Goal: Task Accomplishment & Management: Manage account settings

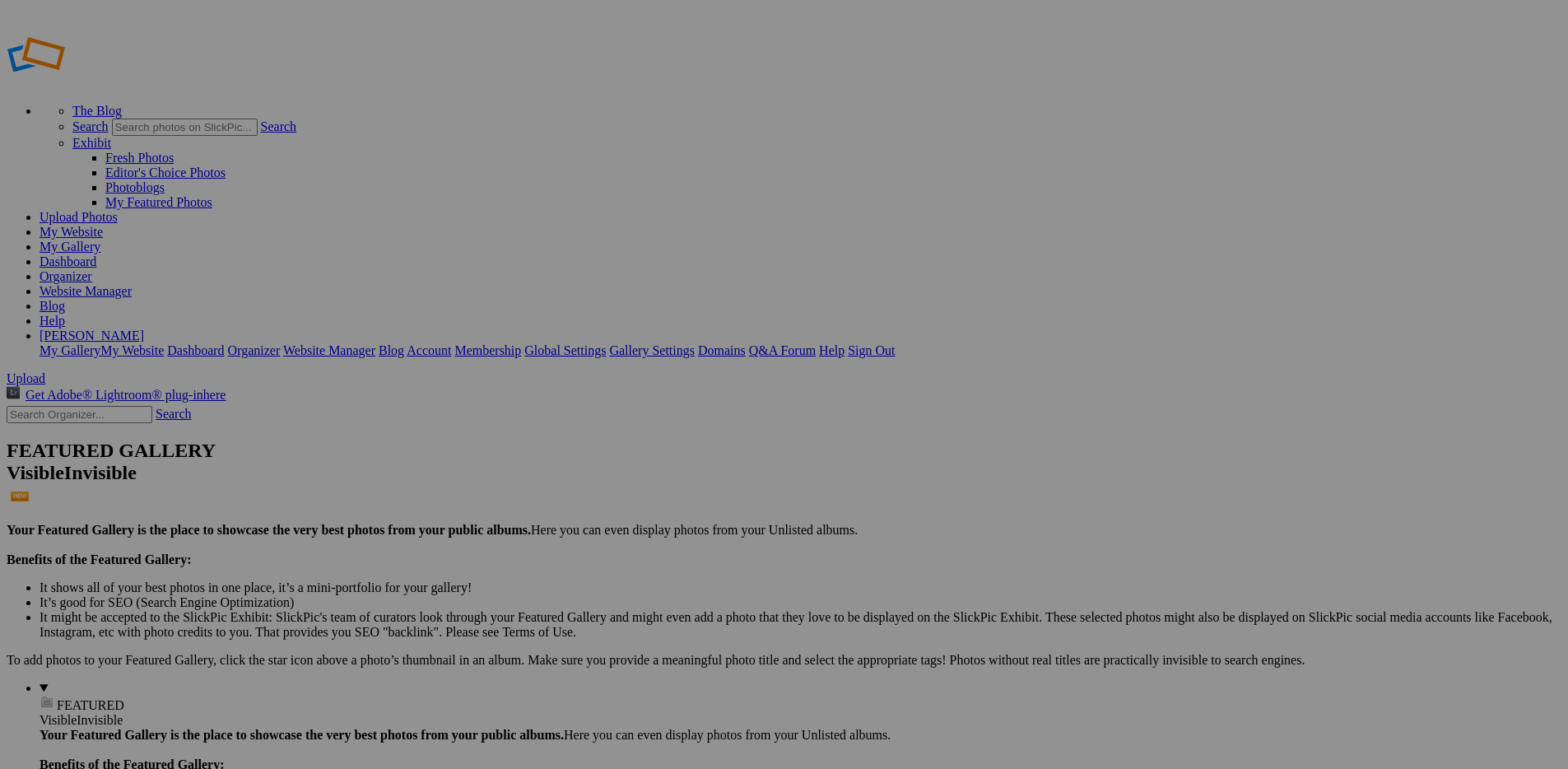
click at [45, 372] on span "Upload" at bounding box center [26, 379] width 39 height 14
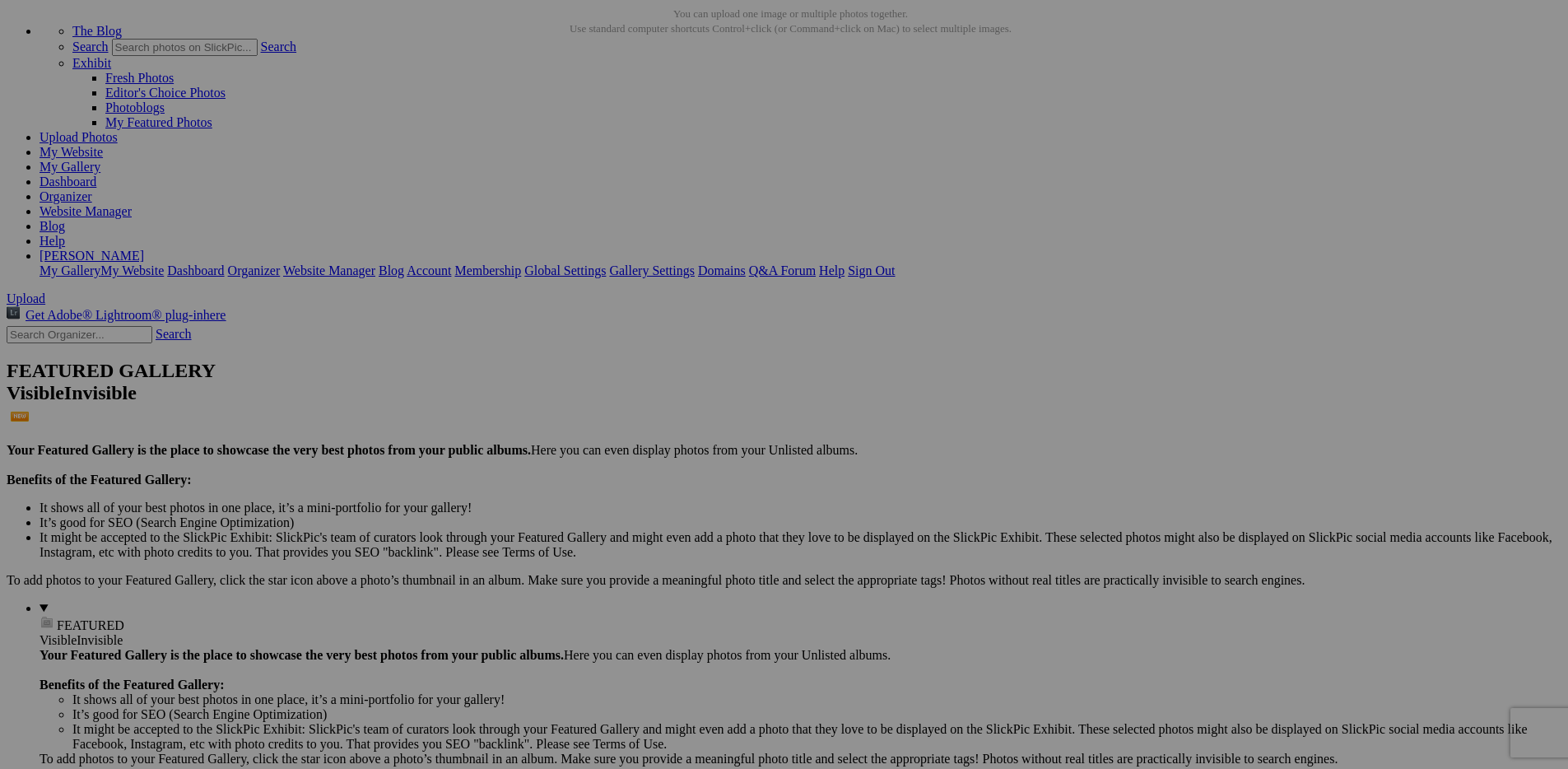
scroll to position [192, 0]
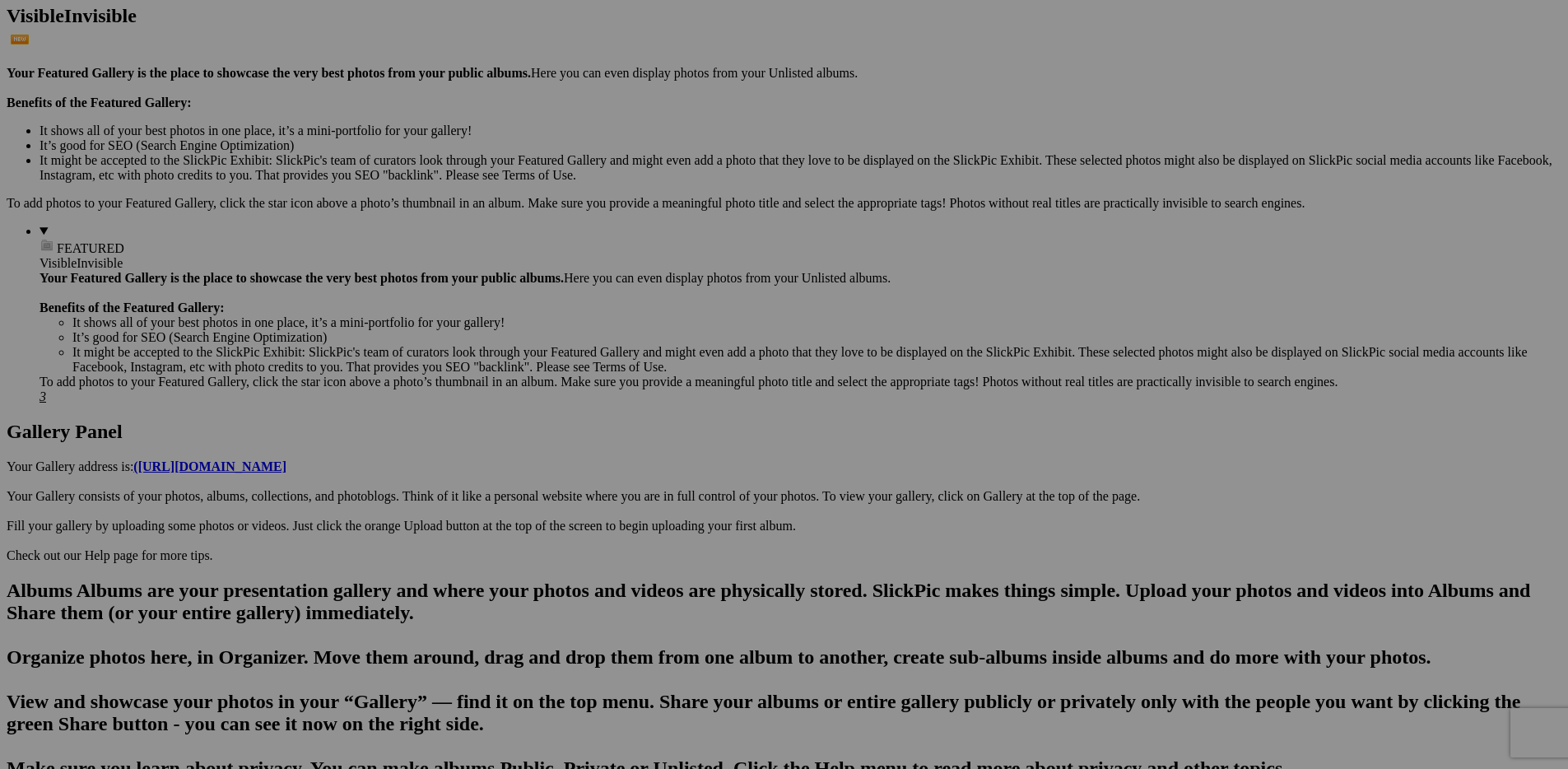
scroll to position [888, 0]
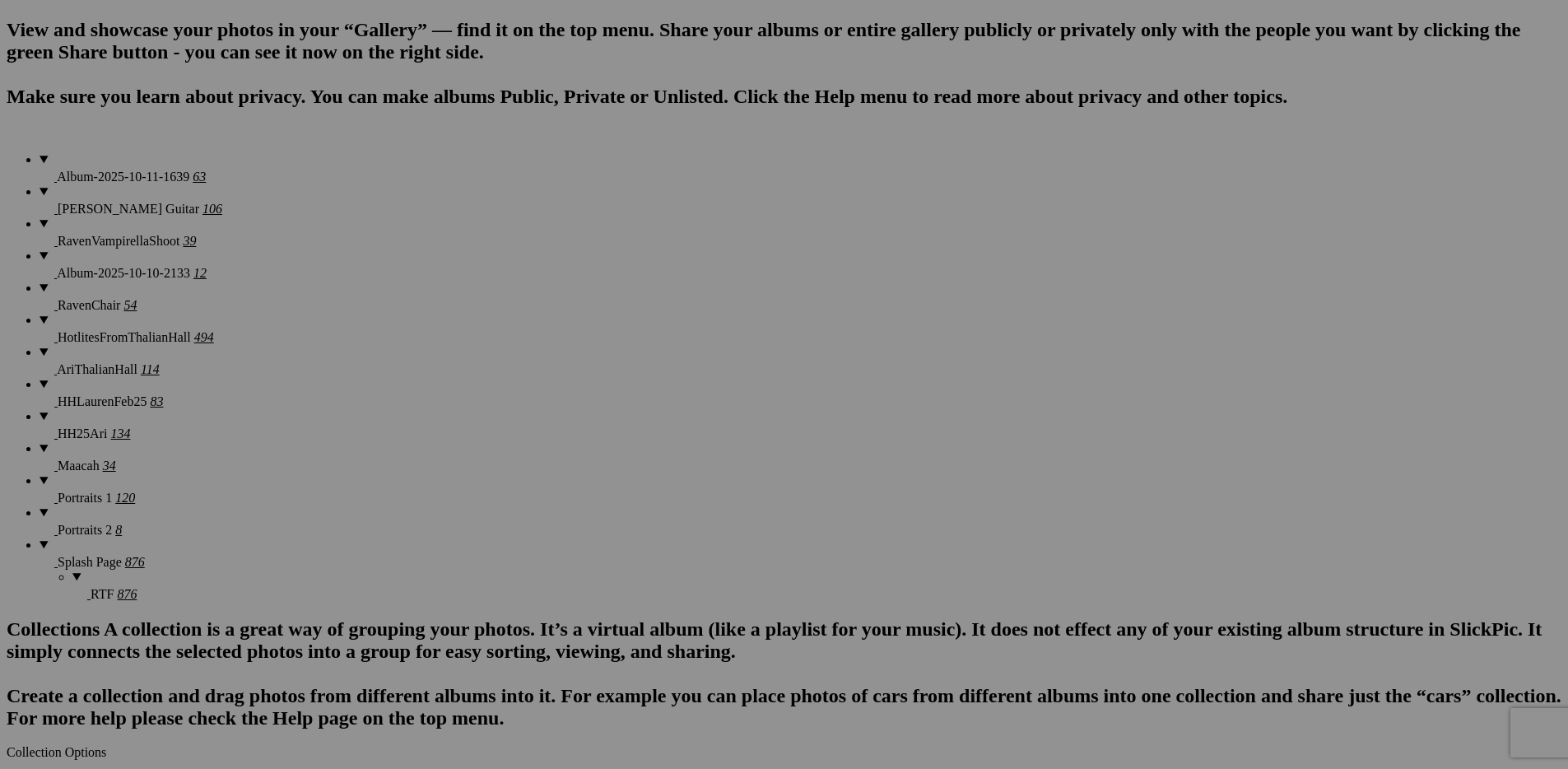
scroll to position [1154, 0]
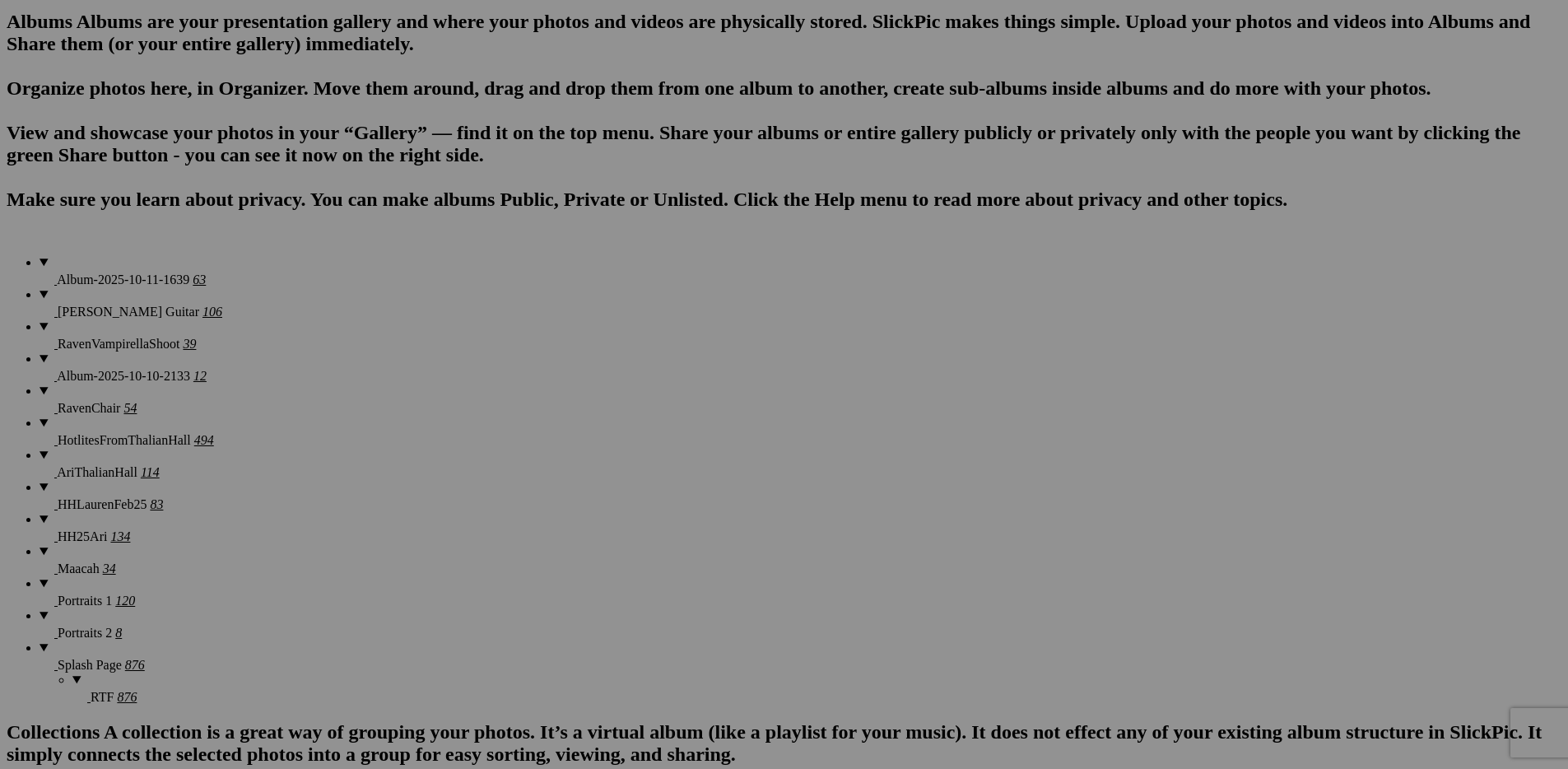
scroll to position [0, 0]
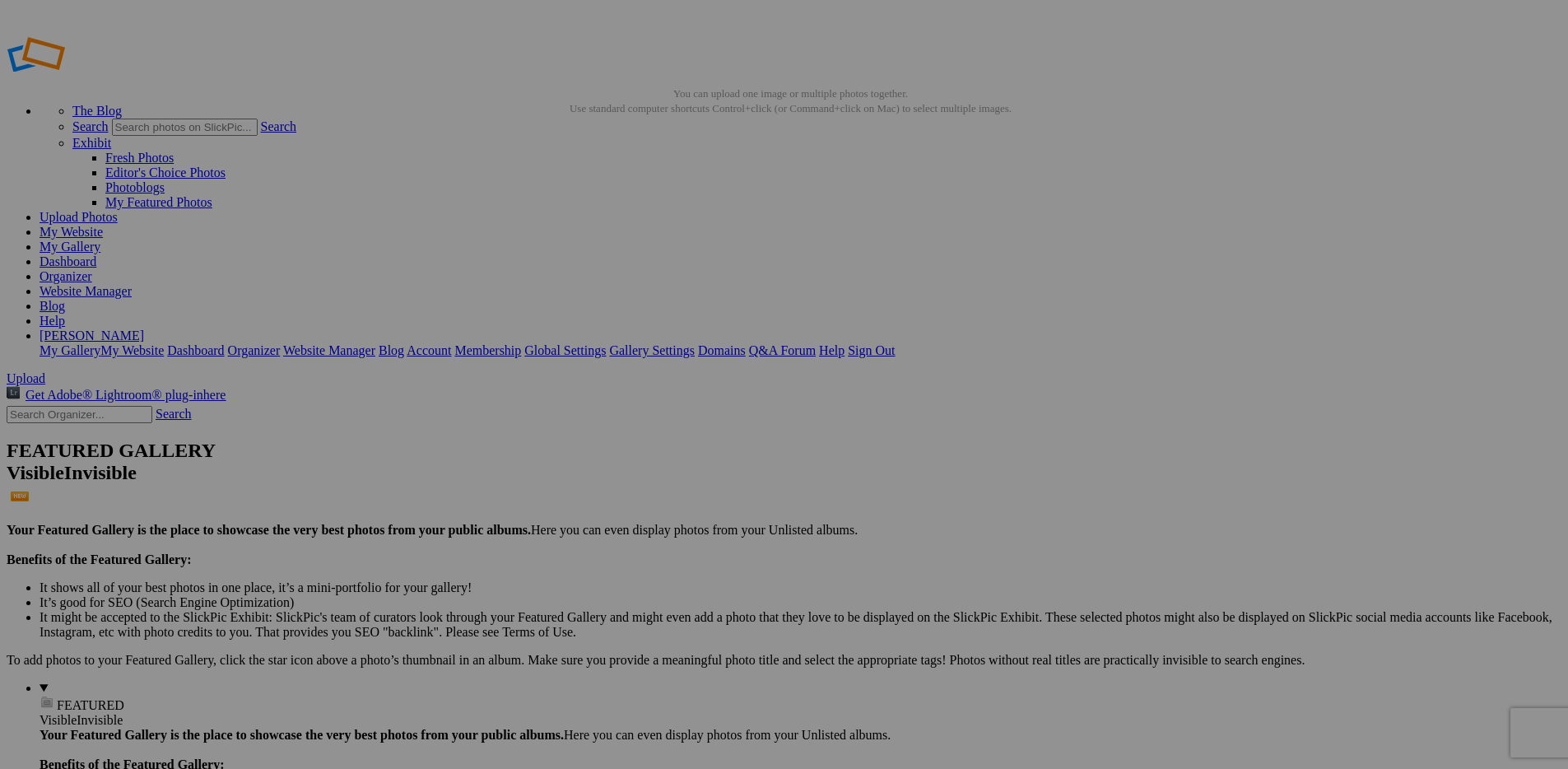
drag, startPoint x: 608, startPoint y: 459, endPoint x: 63, endPoint y: 540, distance: 551.0
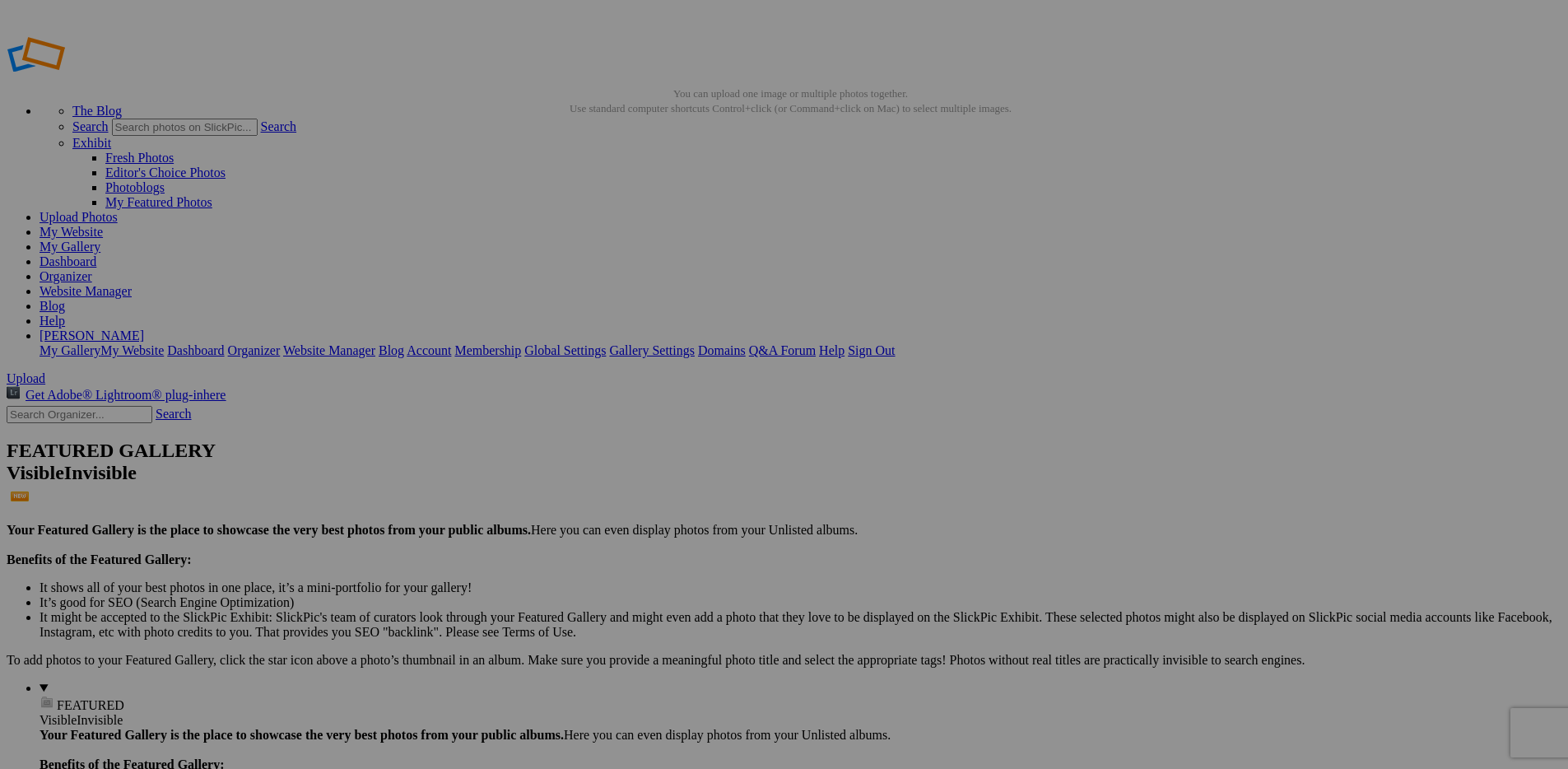
drag, startPoint x: 320, startPoint y: 454, endPoint x: 95, endPoint y: 590, distance: 262.9
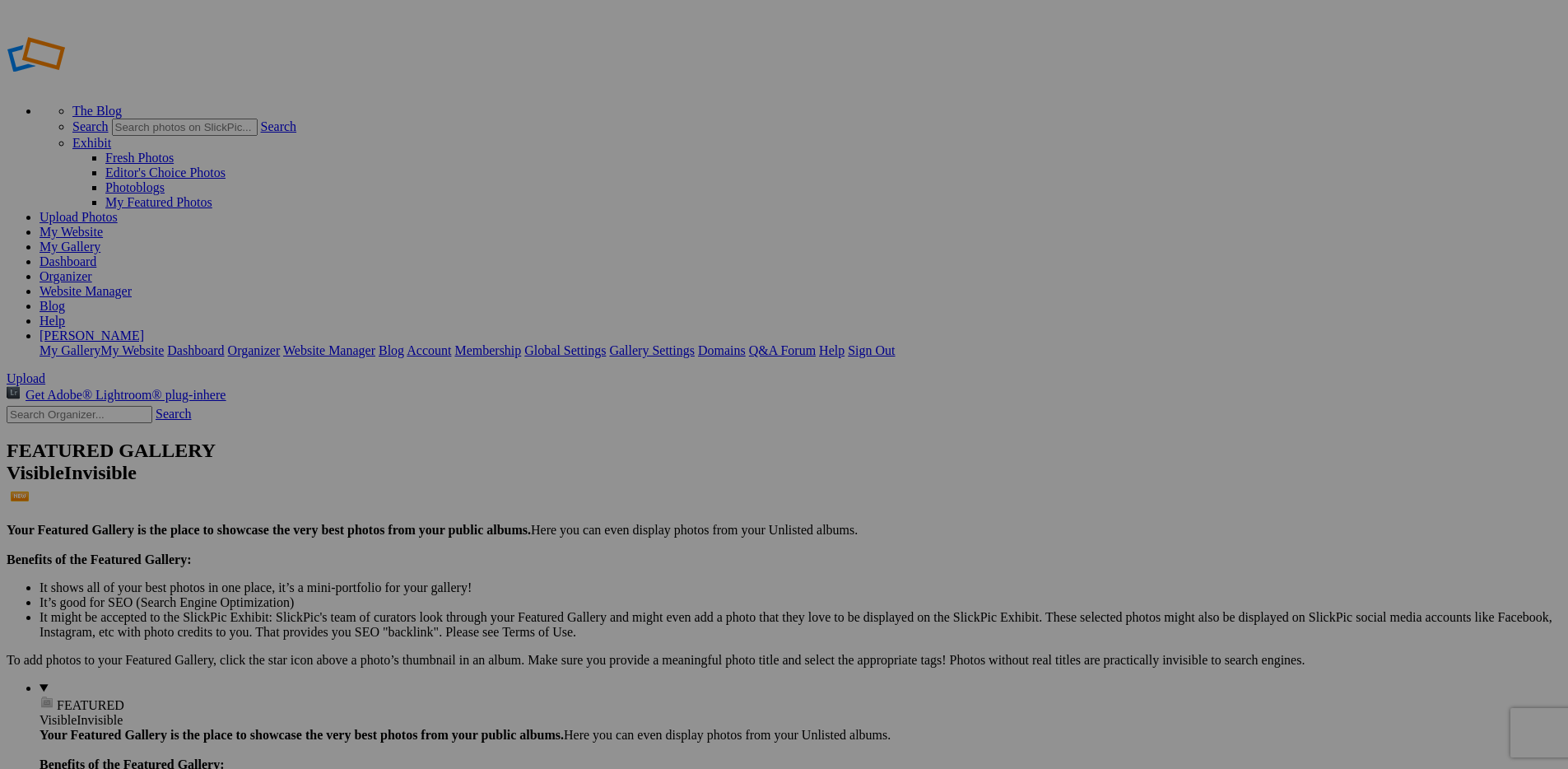
click at [103, 224] on link "My Website" at bounding box center [71, 231] width 63 height 14
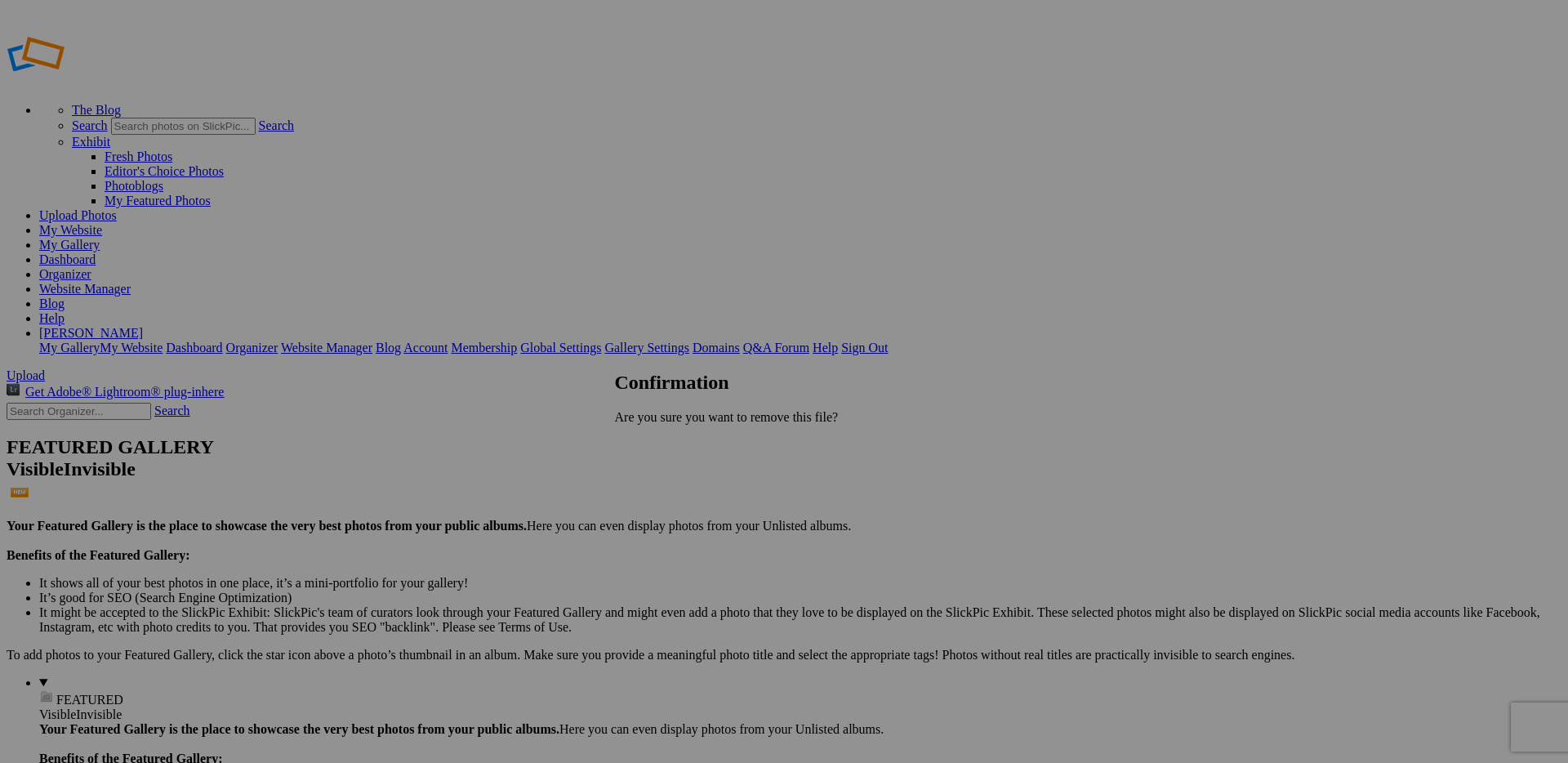
click at [670, 438] on span "Yes" at bounding box center [660, 444] width 18 height 14
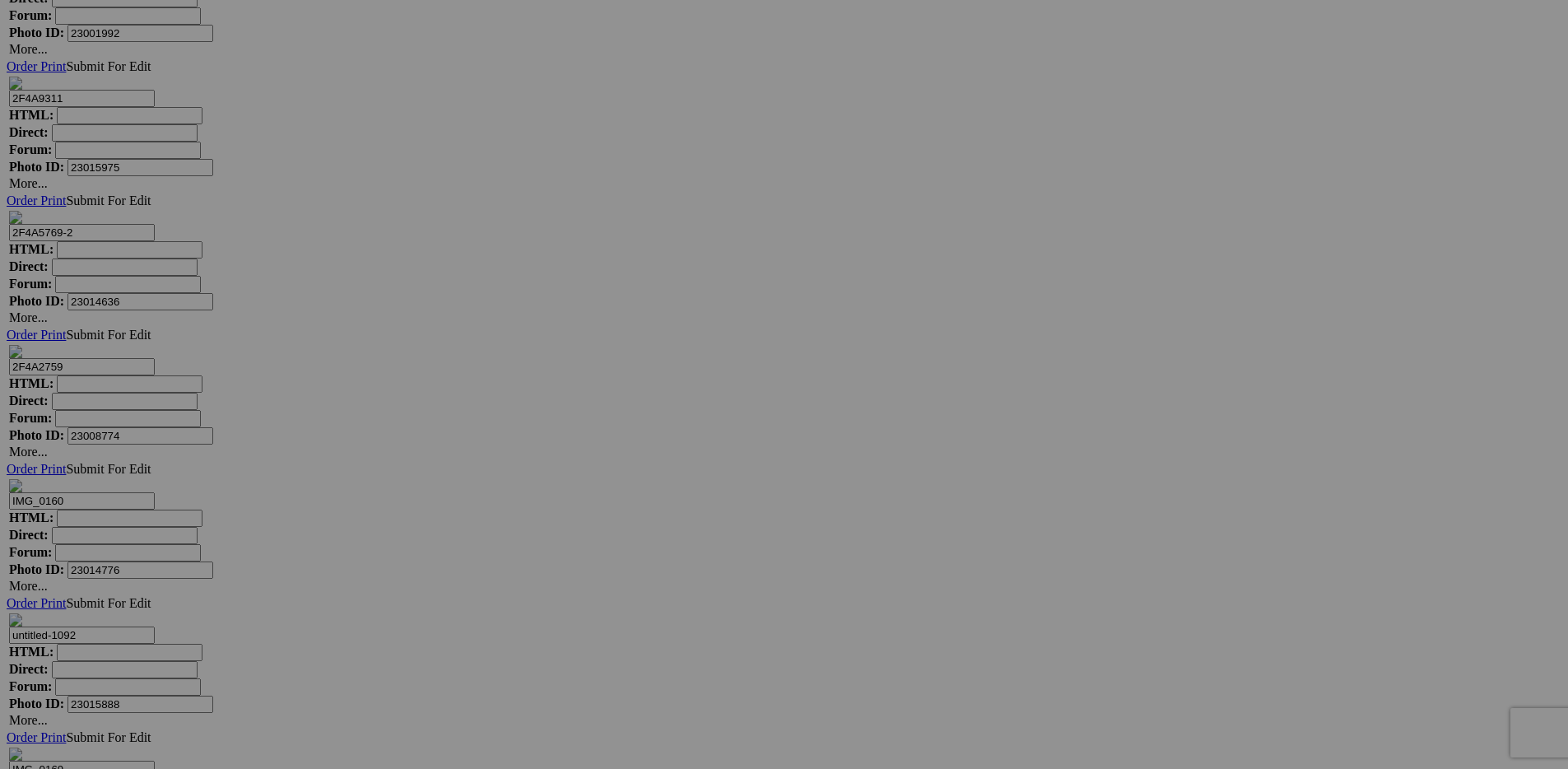
scroll to position [11708, 0]
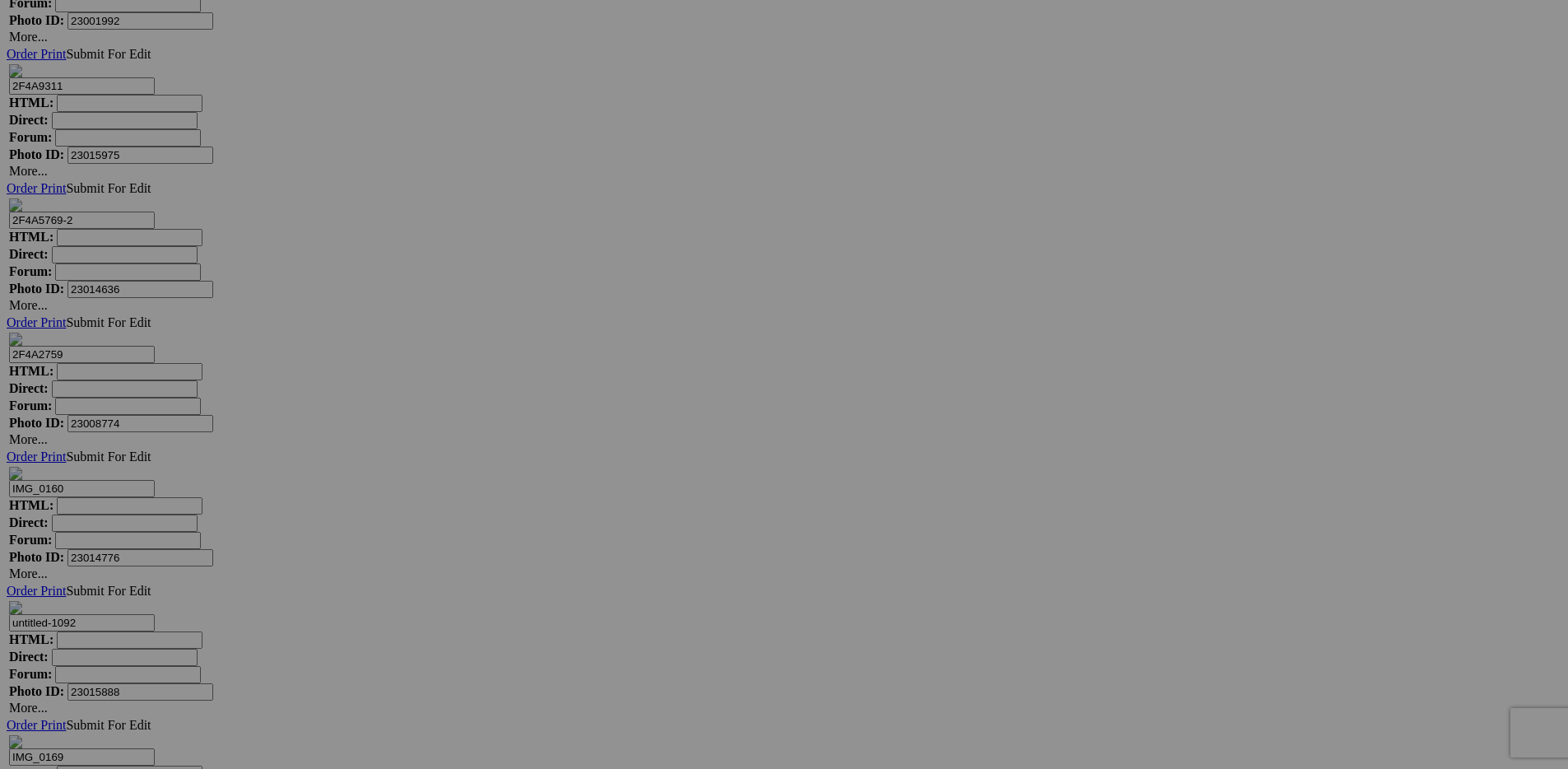
drag, startPoint x: 601, startPoint y: 467, endPoint x: 569, endPoint y: 53, distance: 415.2
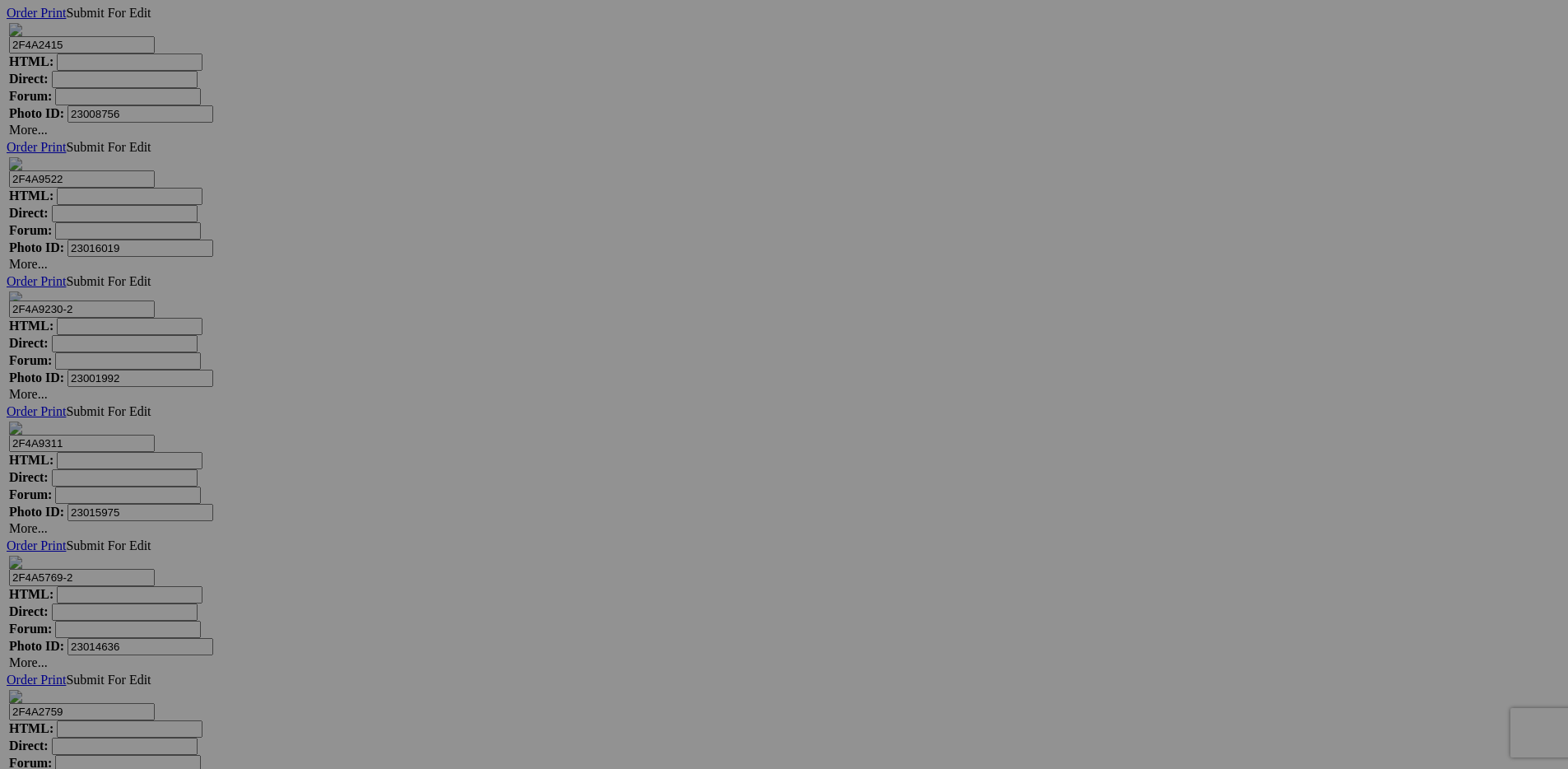
scroll to position [11347, 0]
drag, startPoint x: 616, startPoint y: 428, endPoint x: 590, endPoint y: 177, distance: 252.3
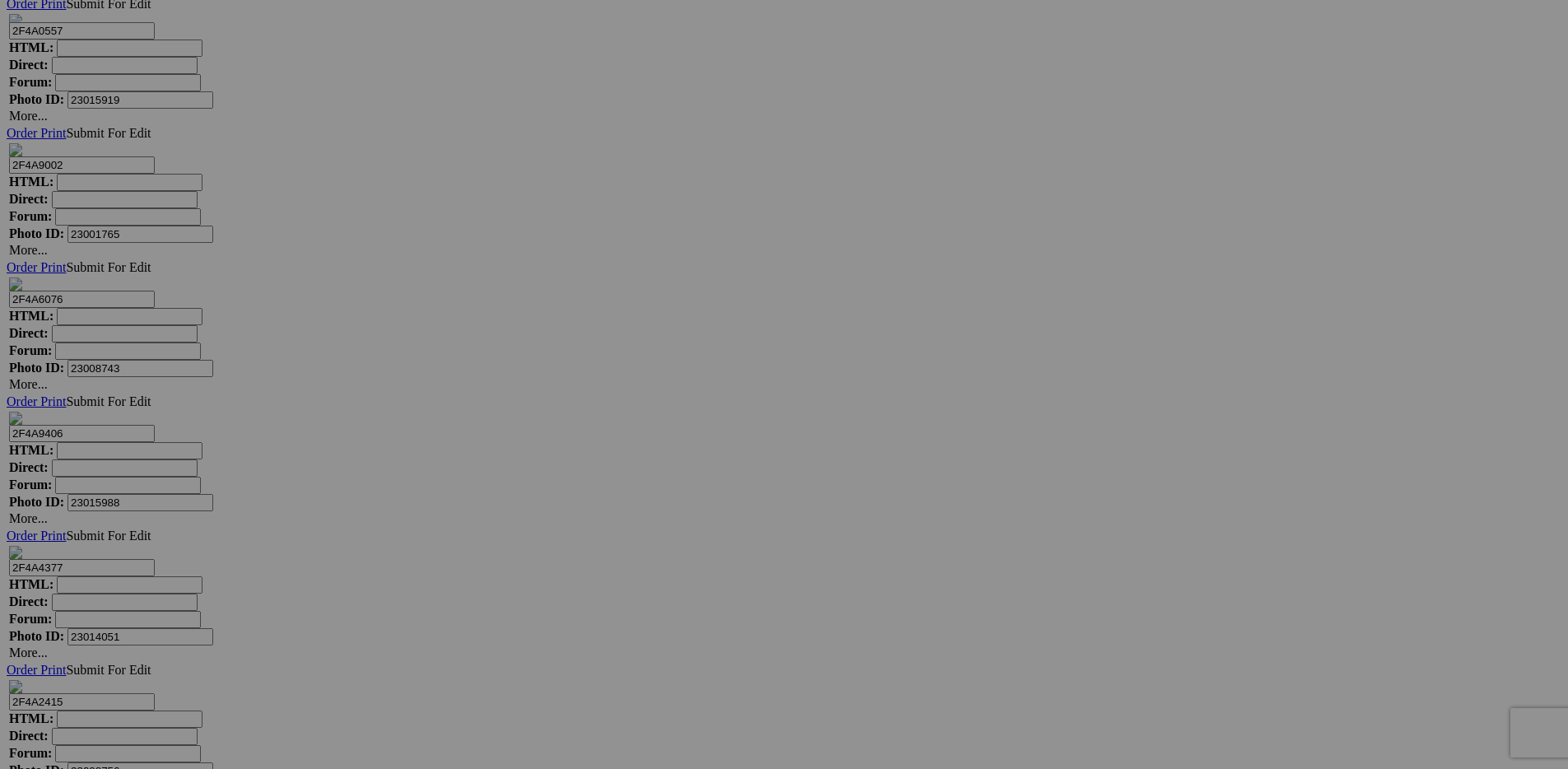
scroll to position [10954, 0]
drag, startPoint x: 608, startPoint y: 588, endPoint x: 558, endPoint y: 28, distance: 562.2
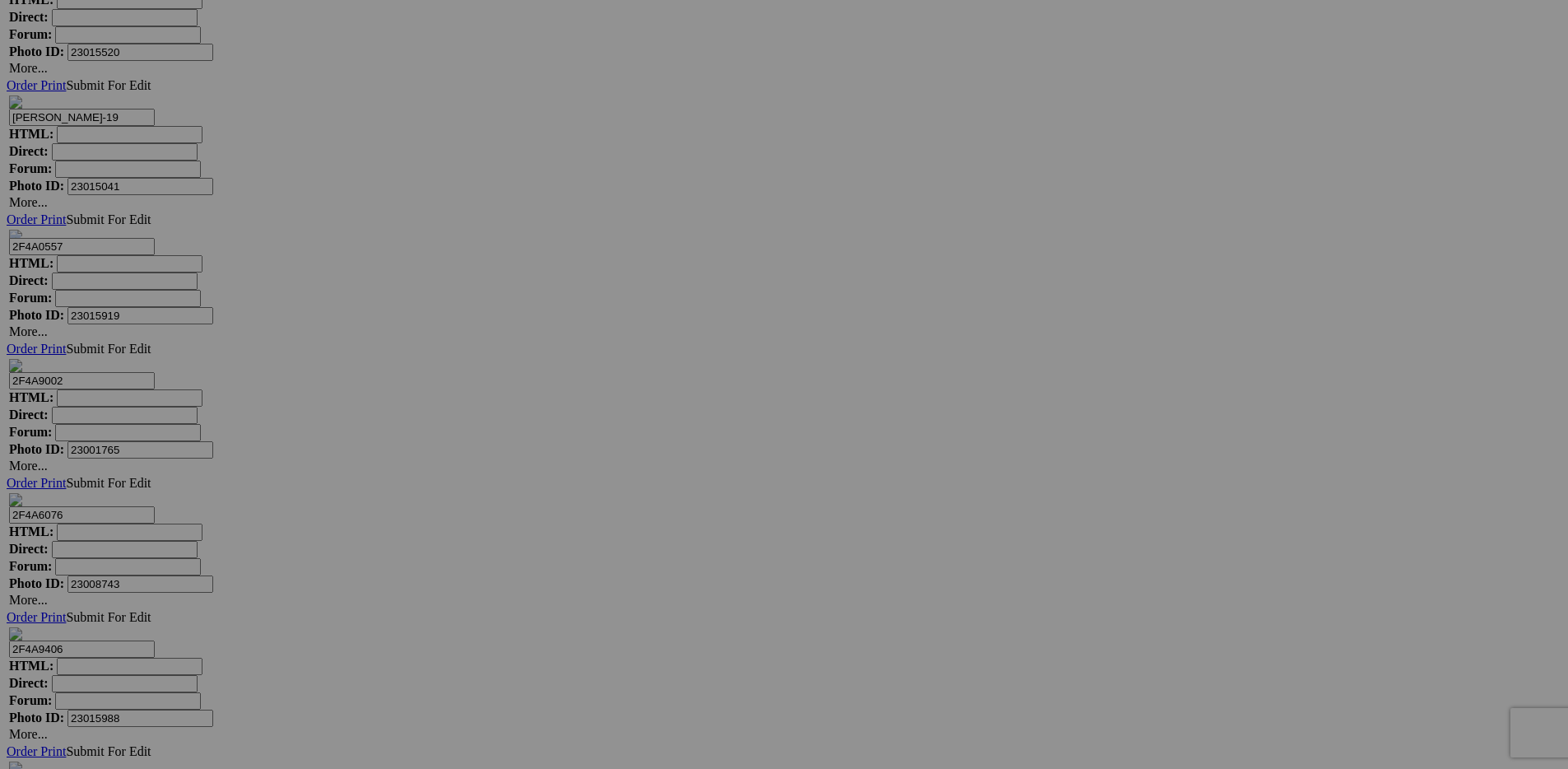
drag, startPoint x: 608, startPoint y: 429, endPoint x: 570, endPoint y: 11, distance: 419.7
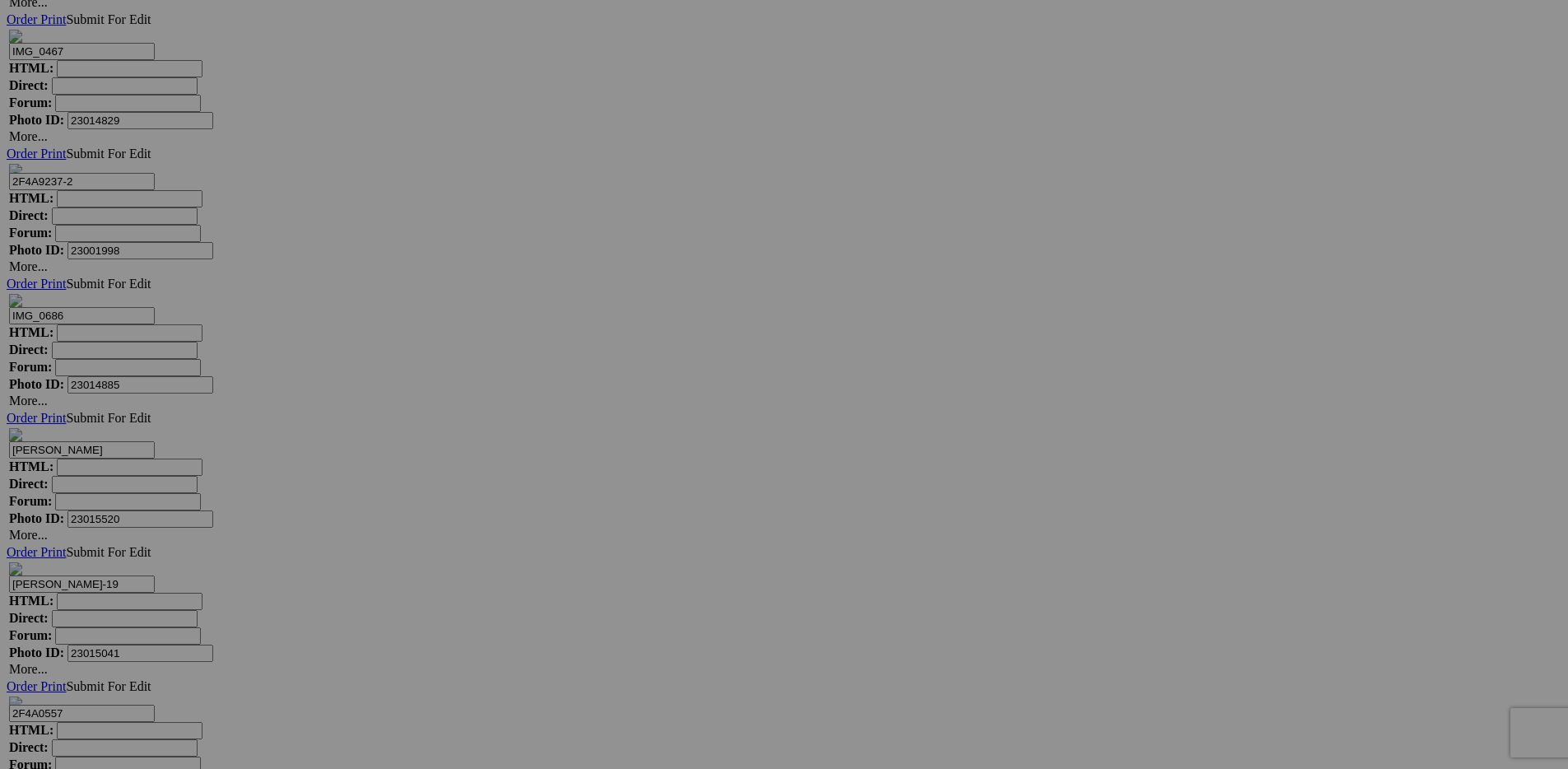
scroll to position [10009, 0]
drag, startPoint x: 590, startPoint y: 544, endPoint x: 505, endPoint y: -28, distance: 578.3
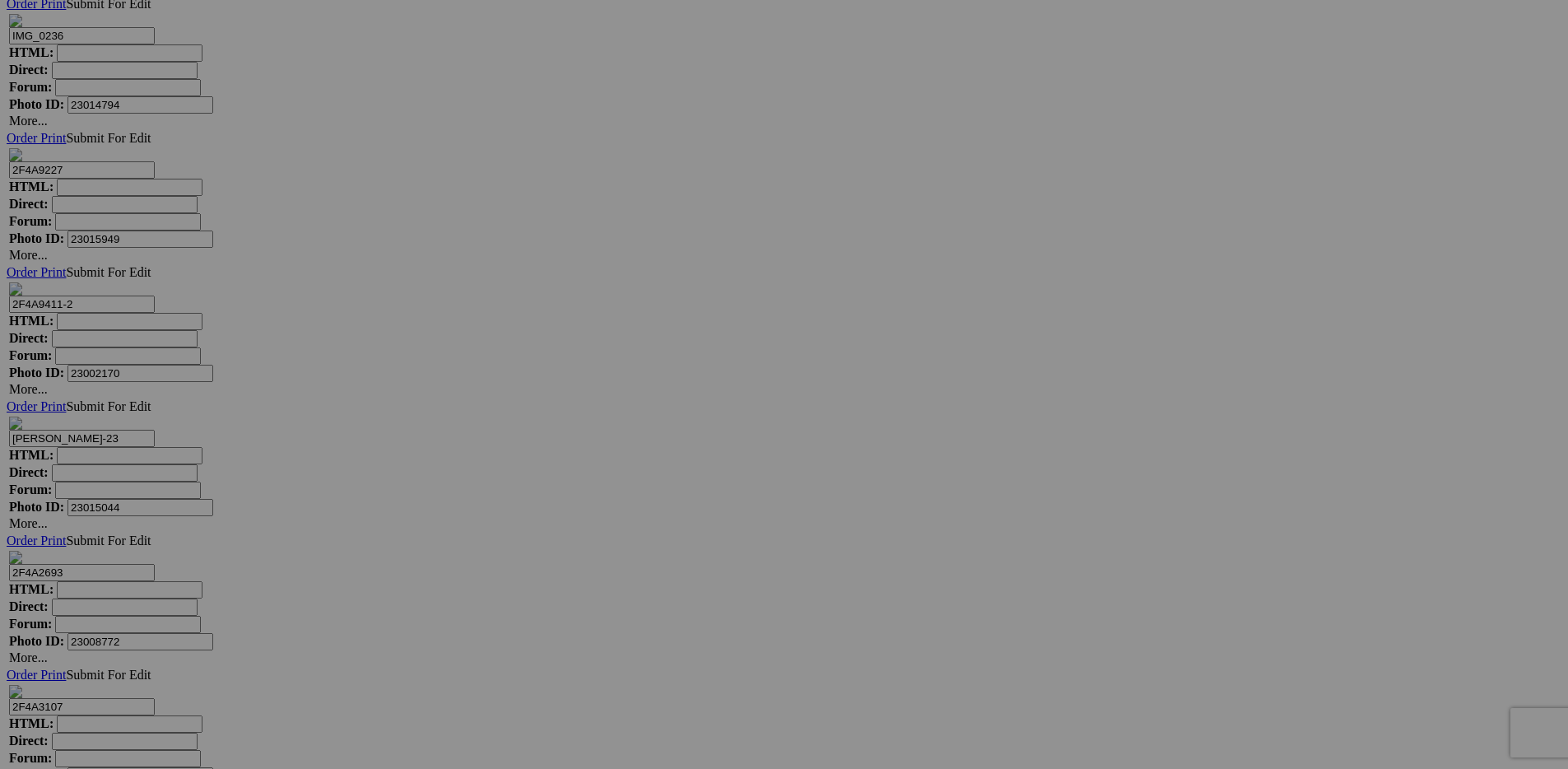
scroll to position [9556, 0]
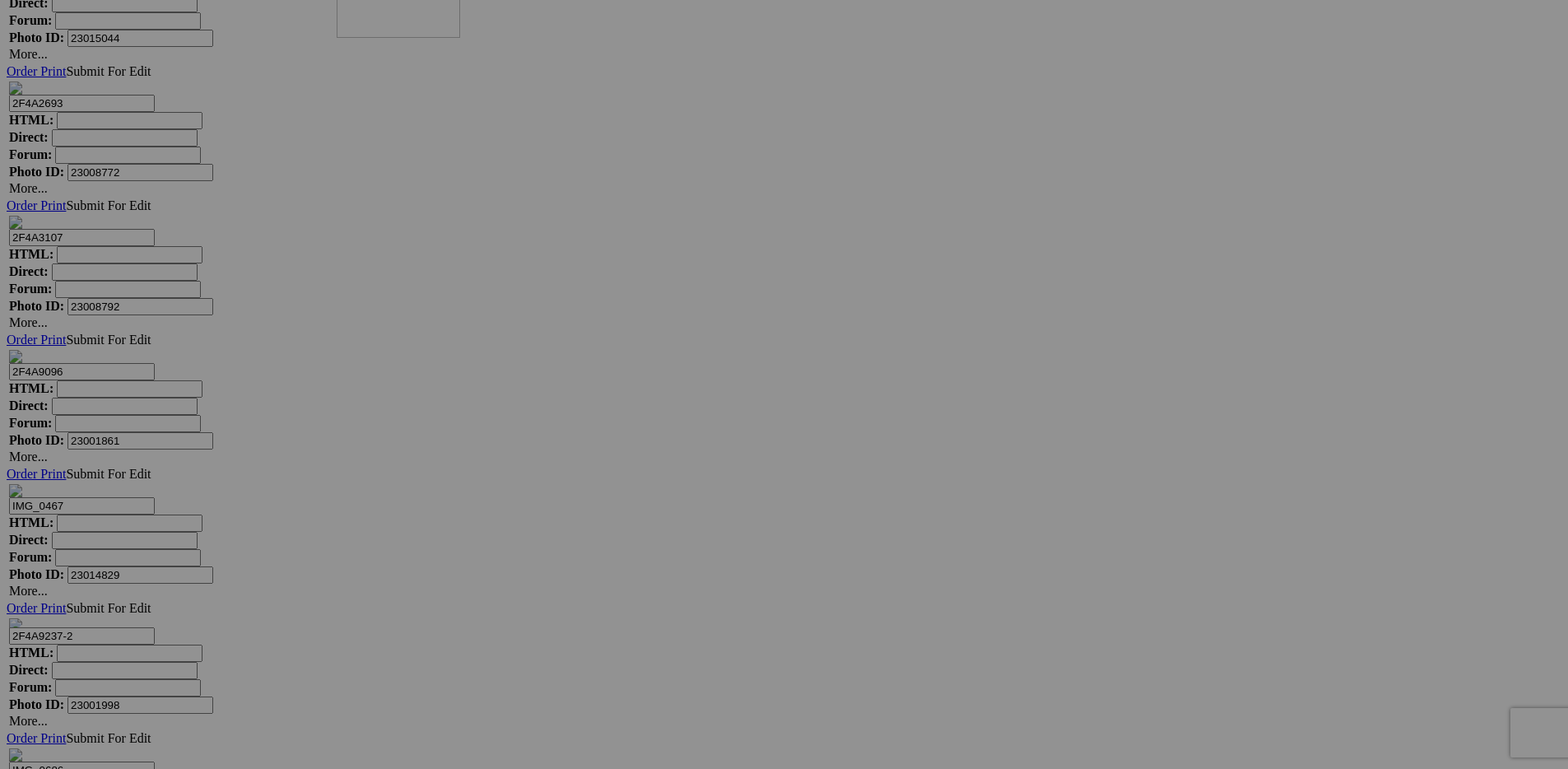
drag, startPoint x: 628, startPoint y: 332, endPoint x: 577, endPoint y: 101, distance: 236.6
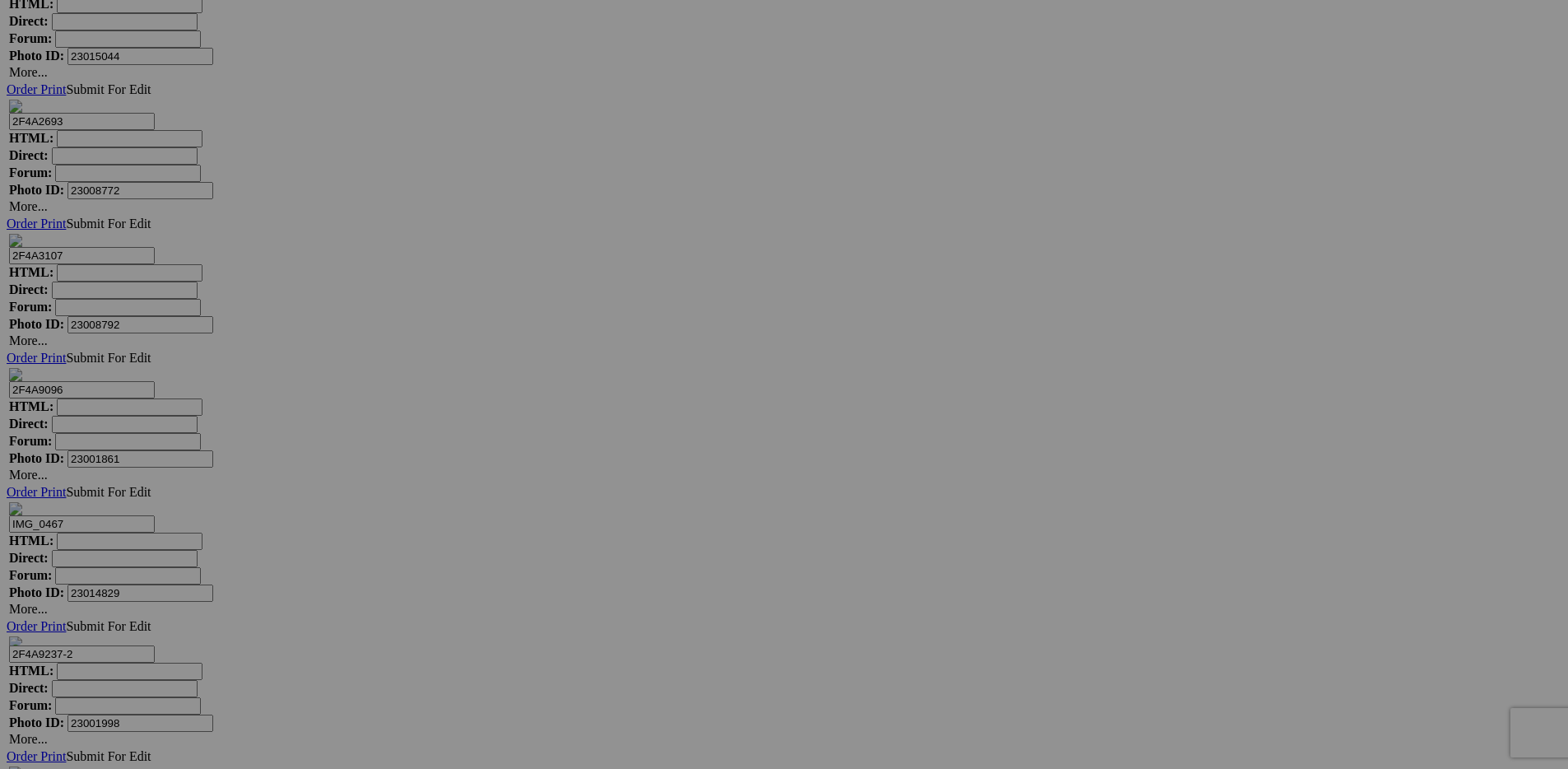
scroll to position [9513, 0]
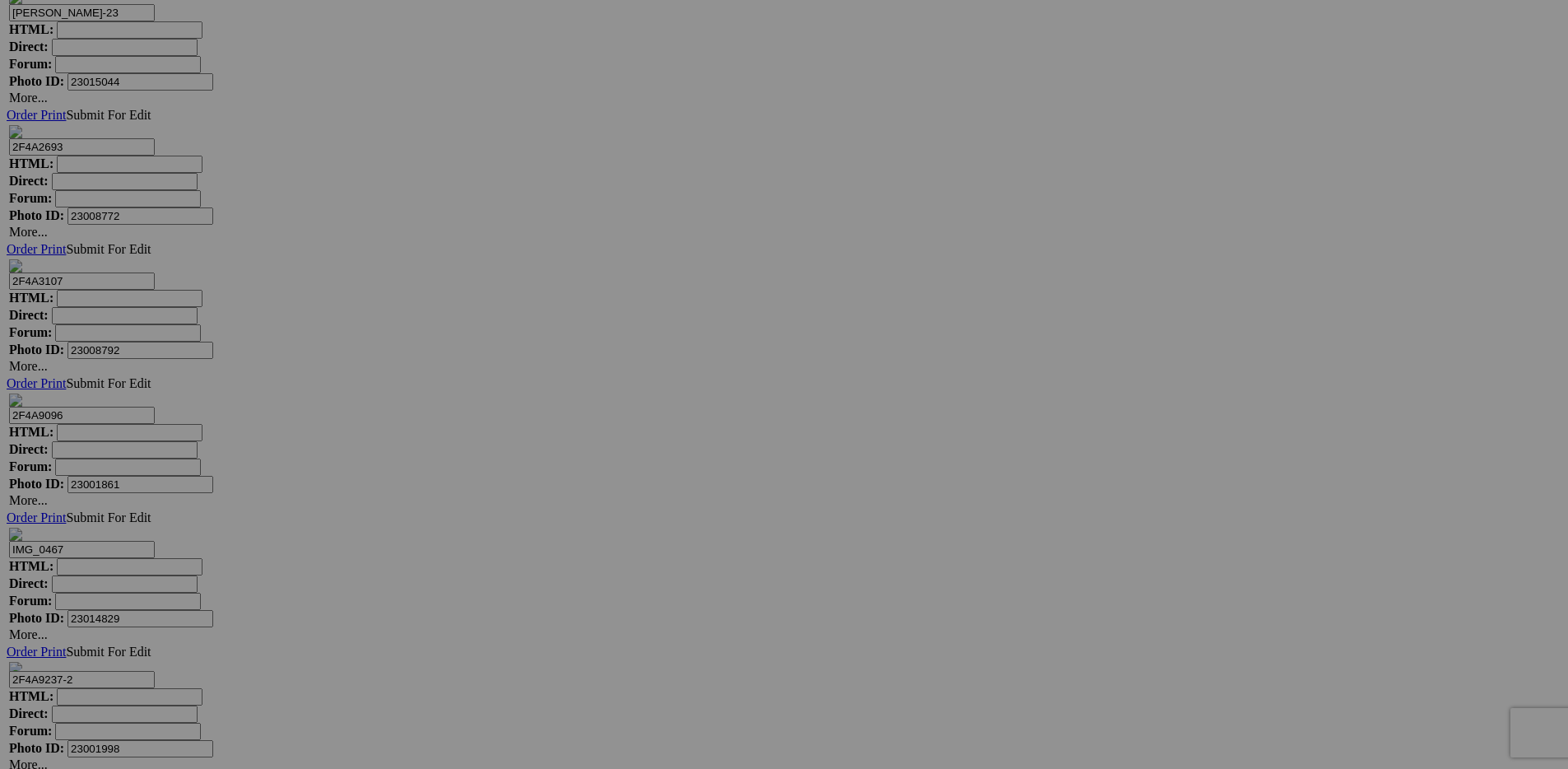
click at [675, 448] on span "Yes" at bounding box center [665, 448] width 19 height 14
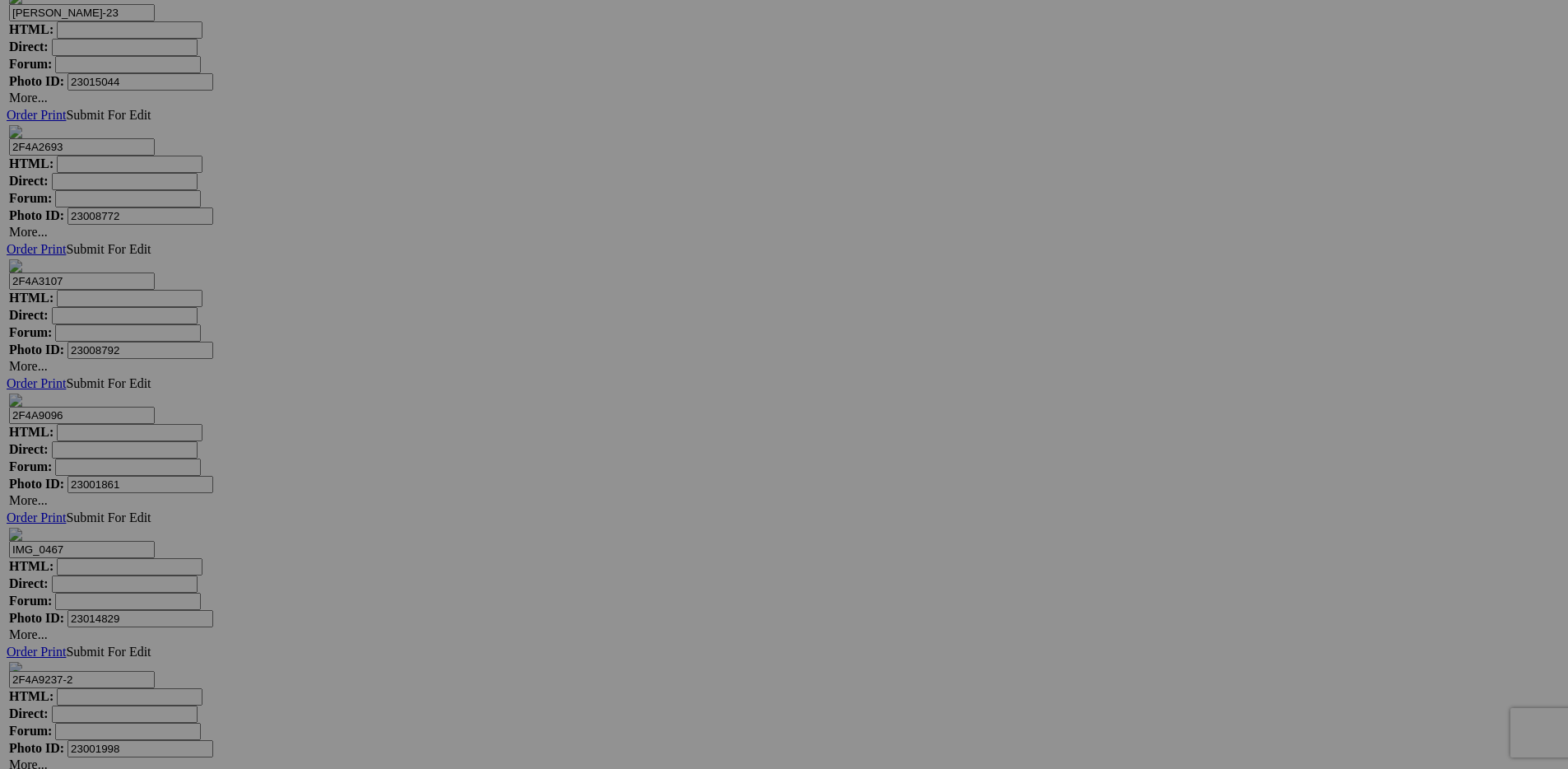
drag, startPoint x: 619, startPoint y: 169, endPoint x: 592, endPoint y: 34, distance: 137.7
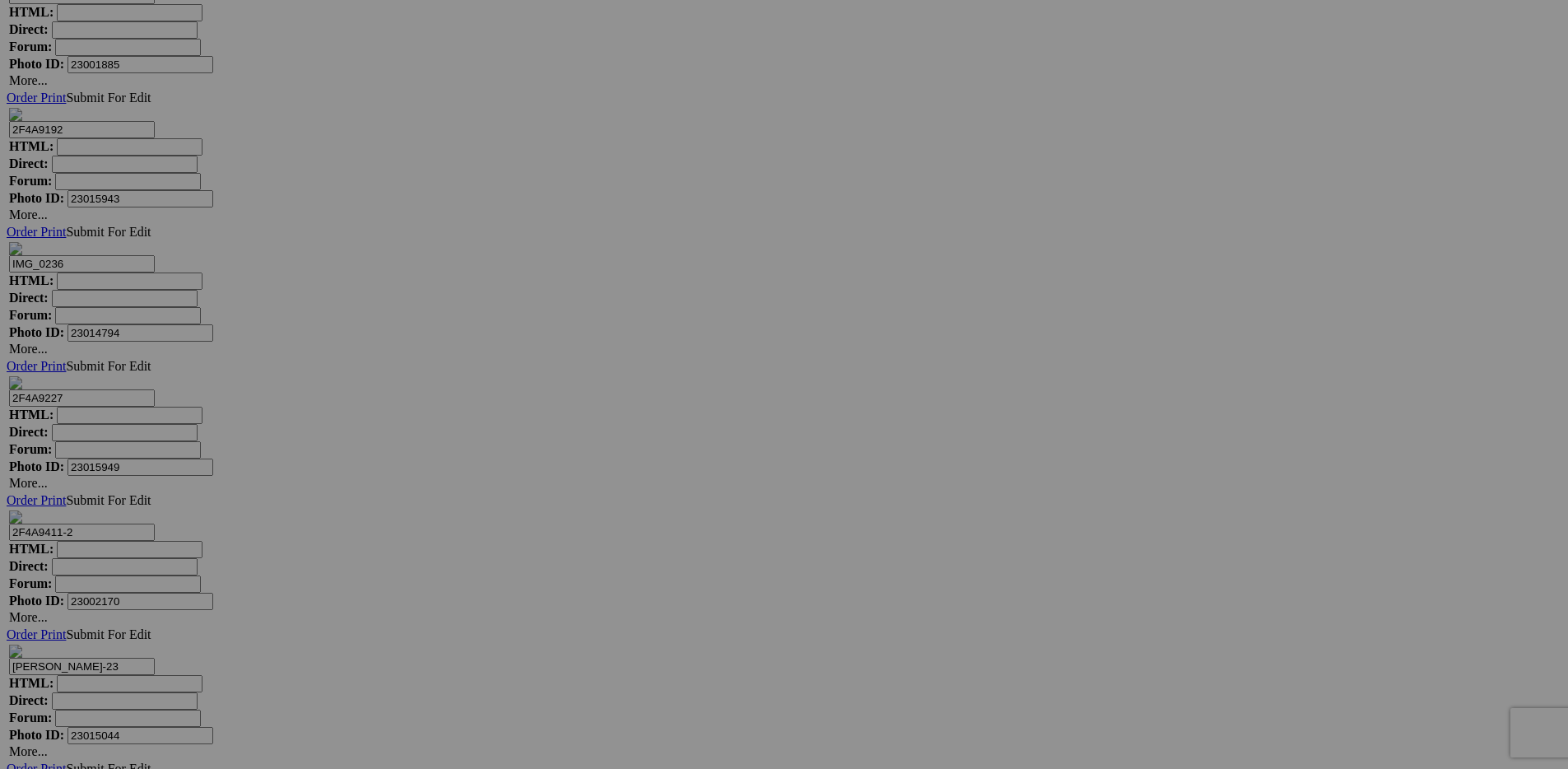
scroll to position [8846, 0]
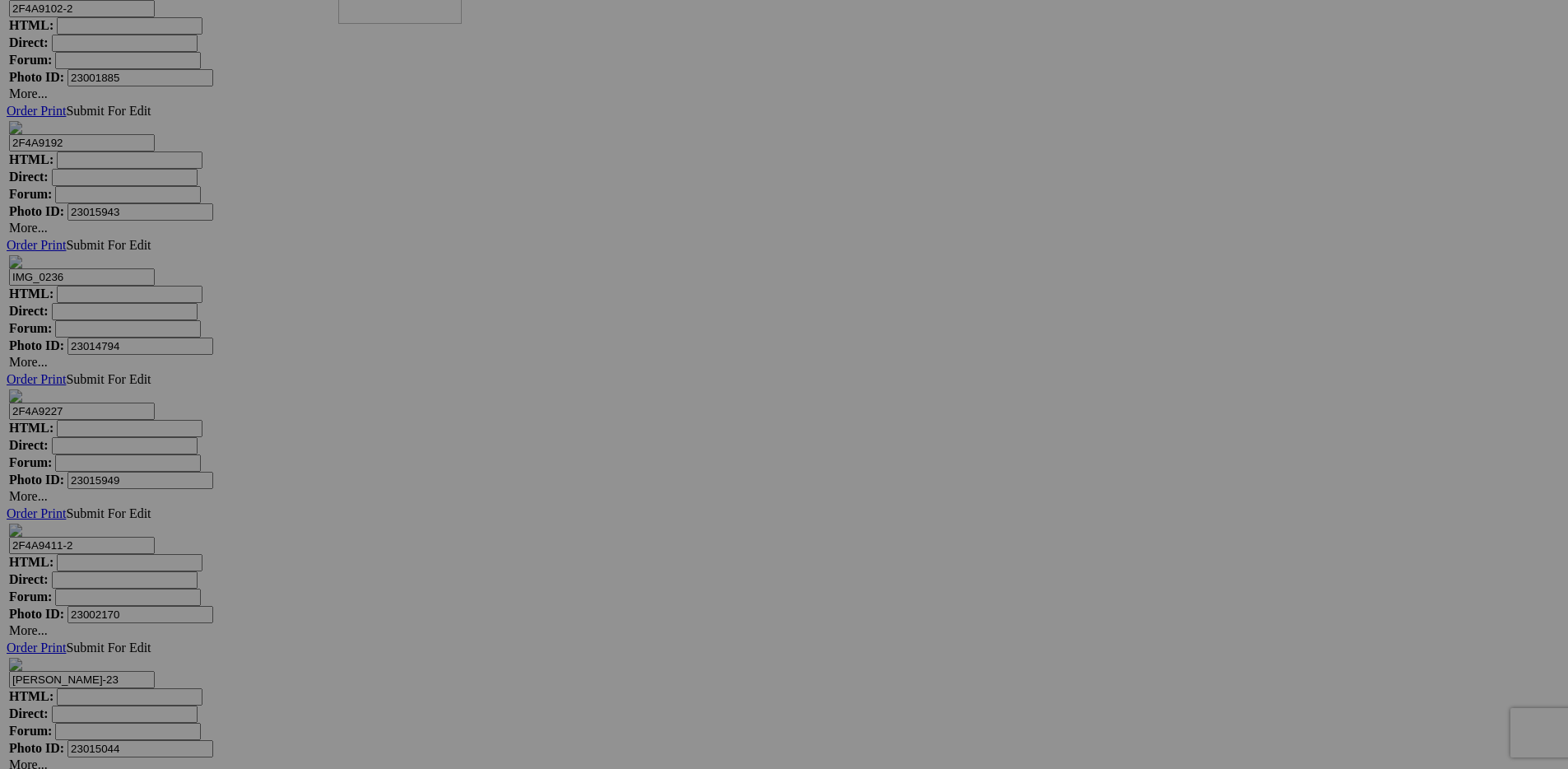
drag, startPoint x: 585, startPoint y: 487, endPoint x: 572, endPoint y: 77, distance: 410.2
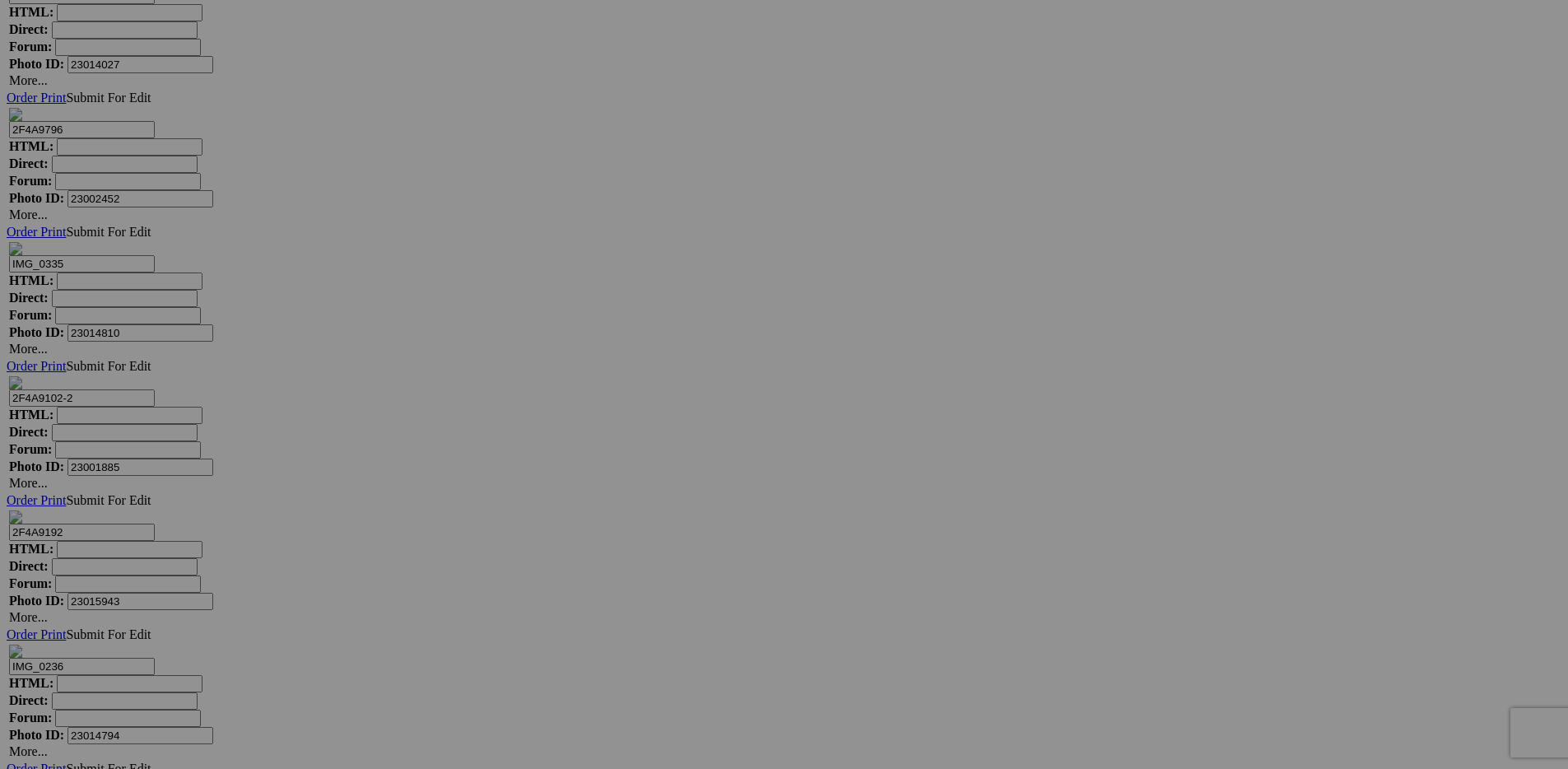
scroll to position [8456, 0]
drag, startPoint x: 609, startPoint y: 390, endPoint x: 574, endPoint y: 98, distance: 294.1
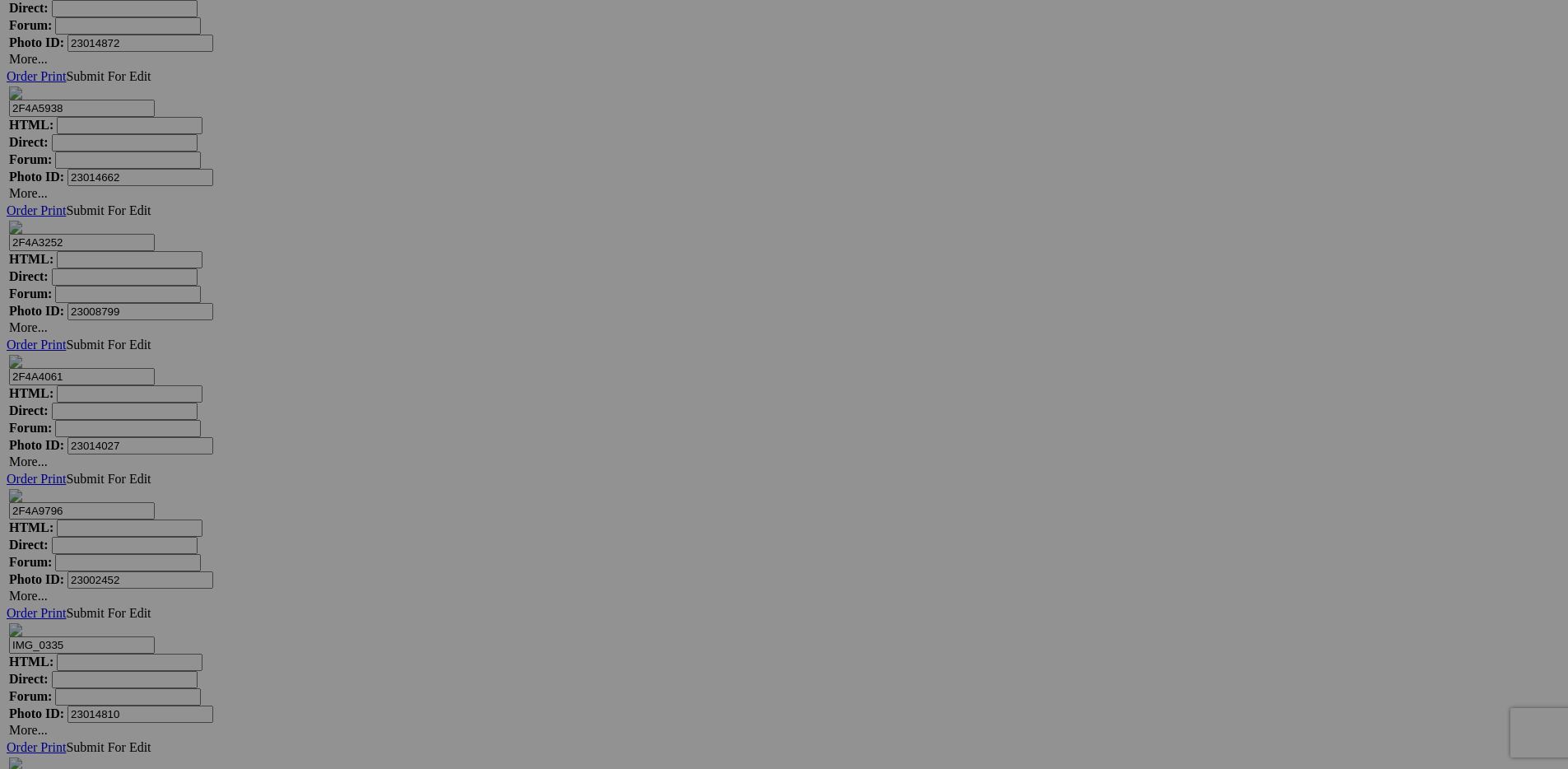
scroll to position [8090, 0]
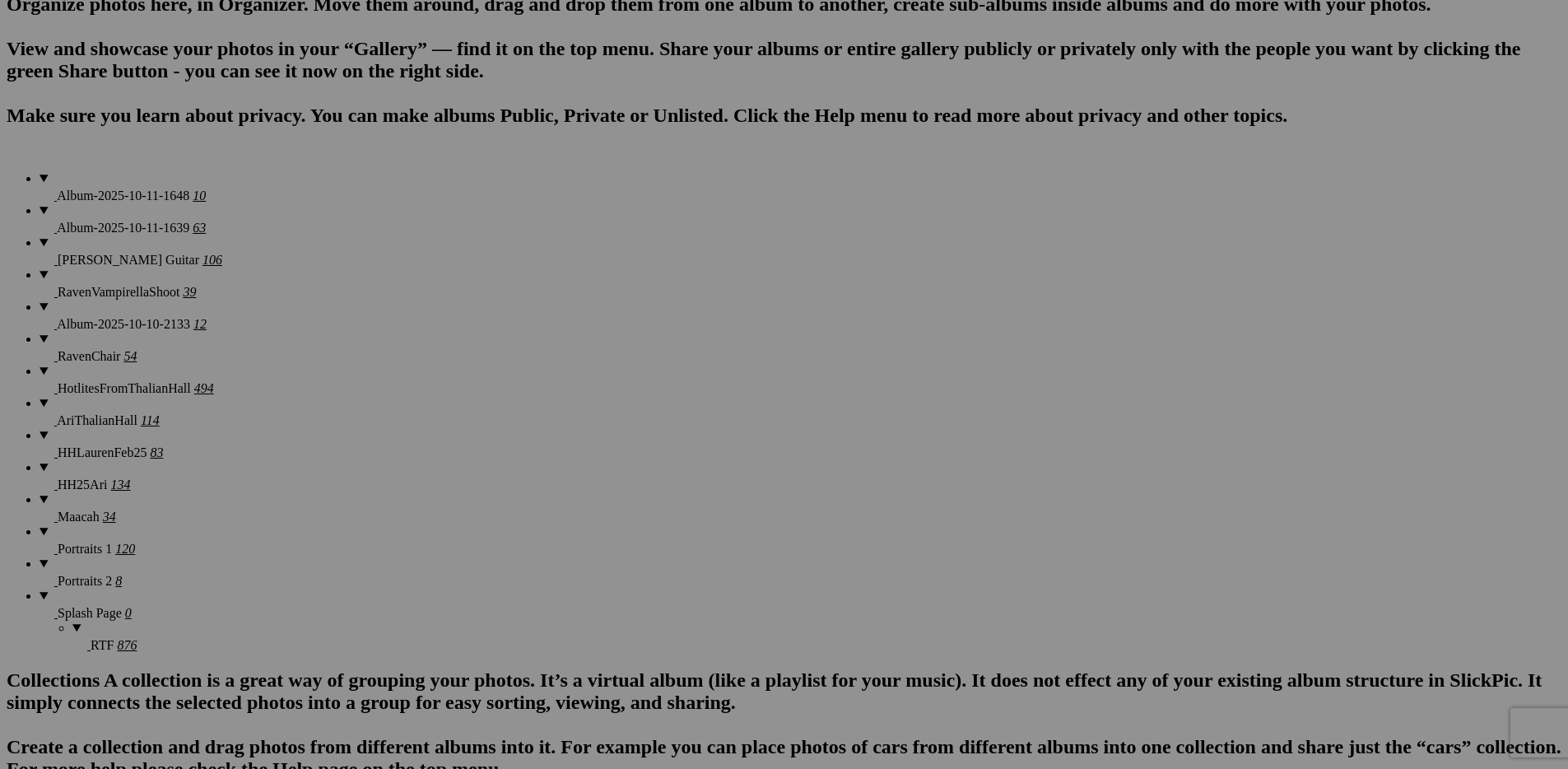
scroll to position [138, 0]
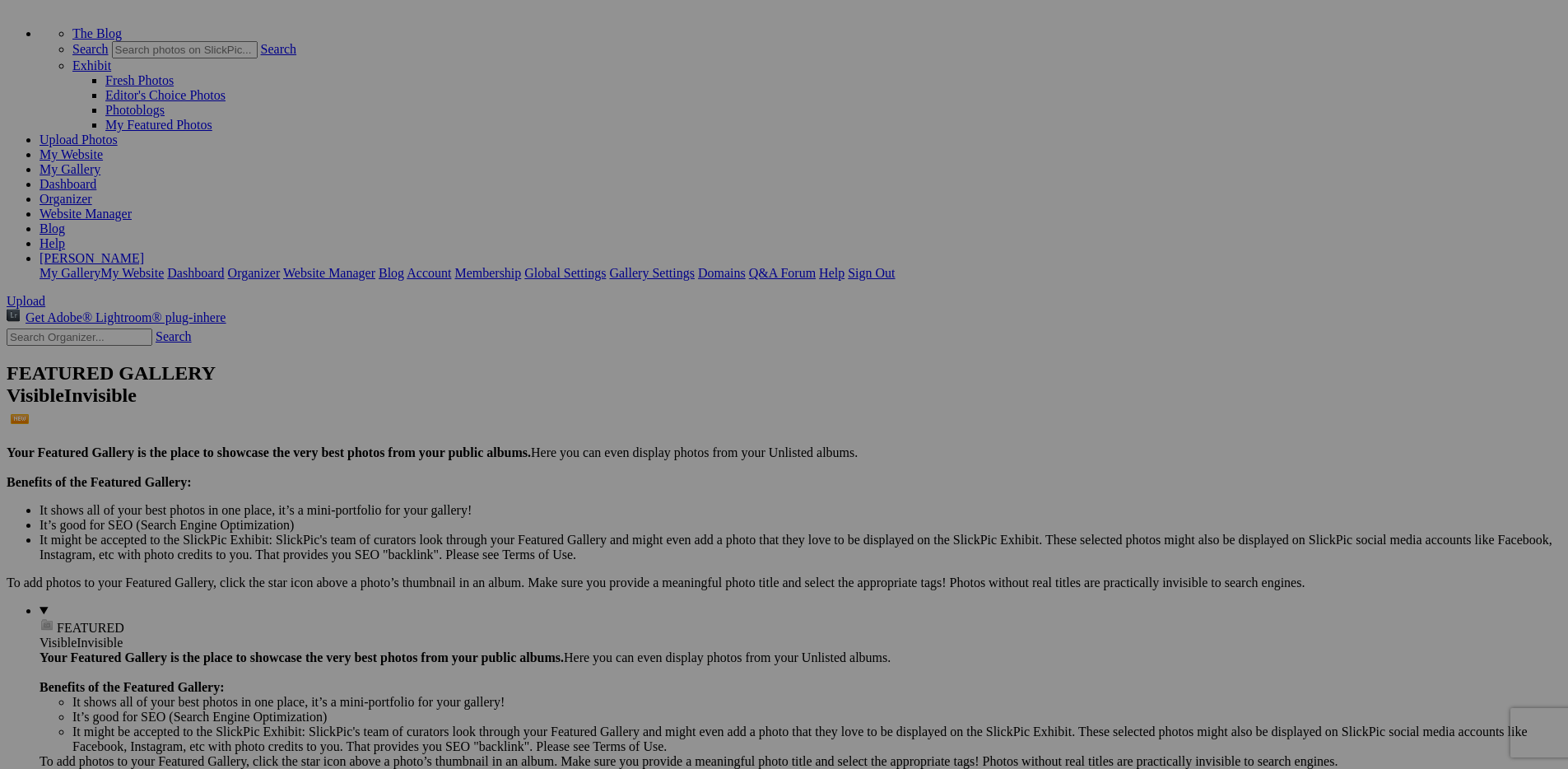
scroll to position [0, 0]
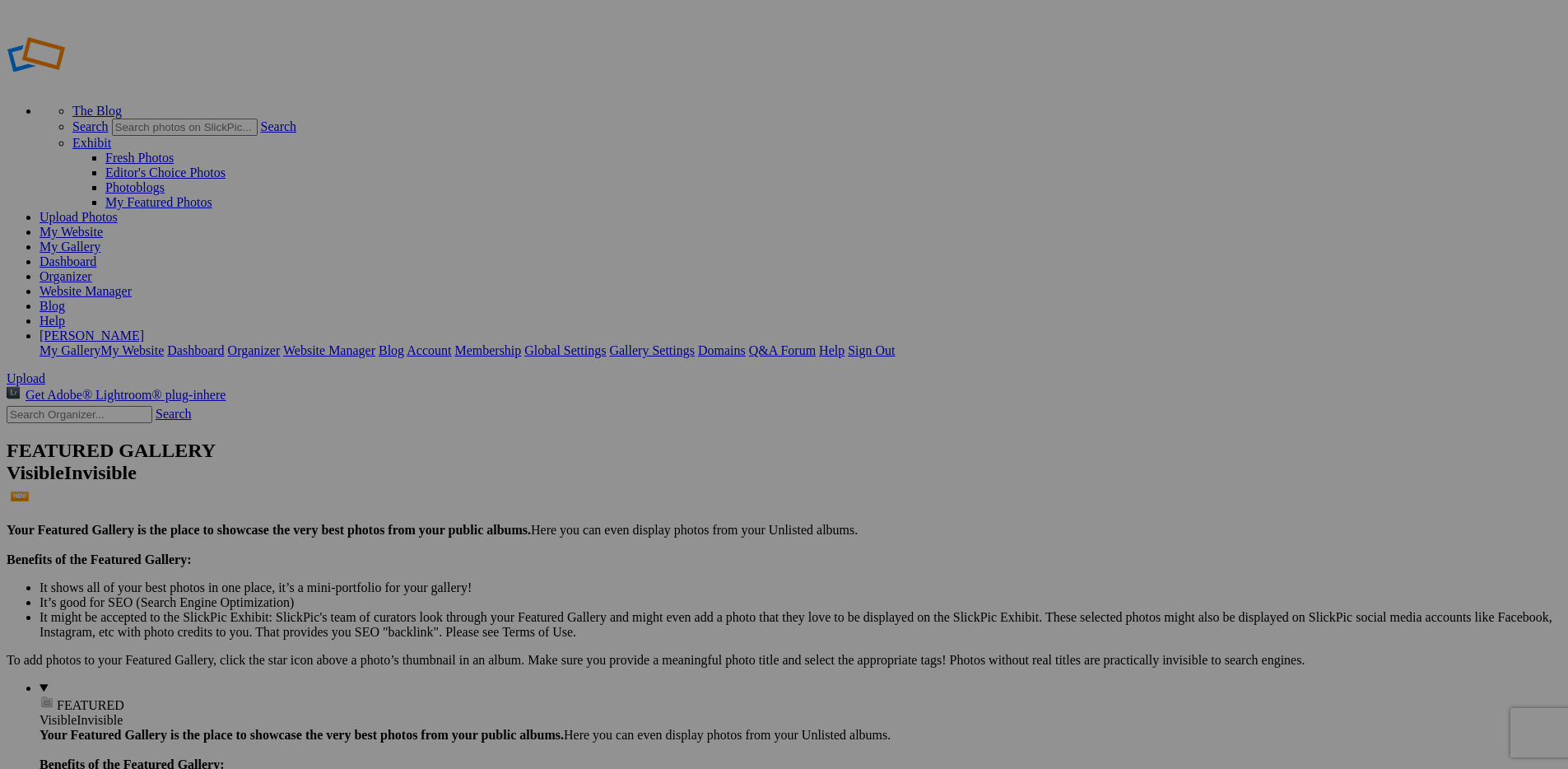
click at [103, 224] on link "My Website" at bounding box center [71, 231] width 63 height 14
click at [100, 239] on link "My Gallery" at bounding box center [70, 247] width 61 height 14
click at [103, 224] on link "My Website" at bounding box center [71, 231] width 63 height 14
